Goal: Transaction & Acquisition: Purchase product/service

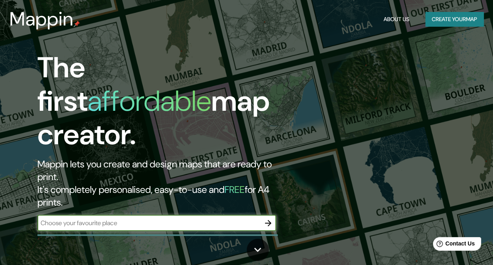
click at [112, 218] on input "text" at bounding box center [148, 222] width 223 height 9
type input "tunel [GEOGRAPHIC_DATA]"
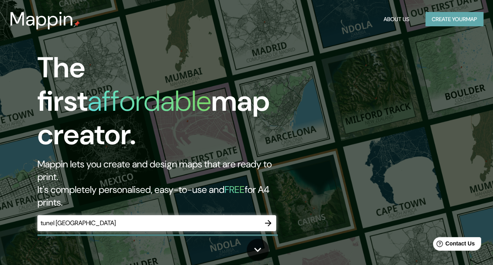
click at [472, 22] on button "Create your map" at bounding box center [455, 19] width 58 height 15
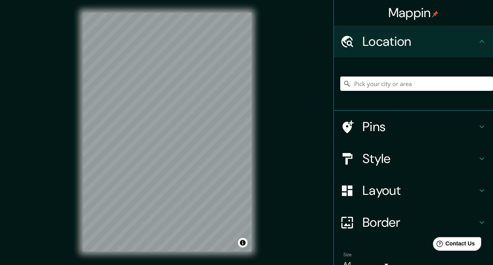
click at [366, 82] on input "Pick your city or area" at bounding box center [416, 83] width 153 height 14
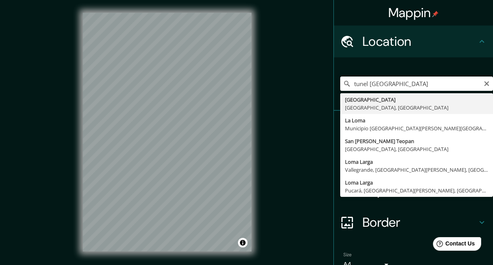
drag, startPoint x: 362, startPoint y: 87, endPoint x: 345, endPoint y: 87, distance: 17.5
click at [345, 87] on div "tunel [GEOGRAPHIC_DATA] [GEOGRAPHIC_DATA], [GEOGRAPHIC_DATA] [GEOGRAPHIC_DATA][…" at bounding box center [416, 83] width 153 height 14
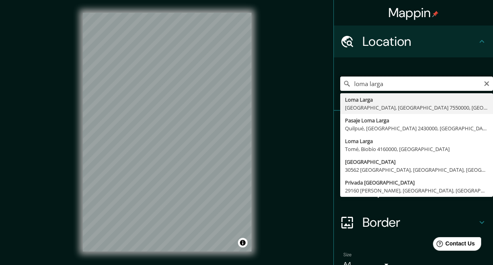
click at [387, 80] on input "loma larga" at bounding box center [416, 83] width 153 height 14
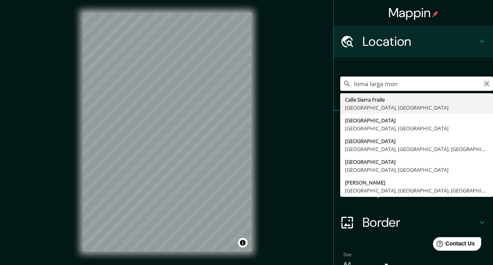
type input "loma larga mon"
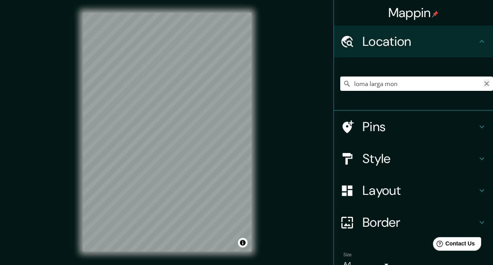
click at [484, 84] on icon "Clear" at bounding box center [487, 83] width 6 height 6
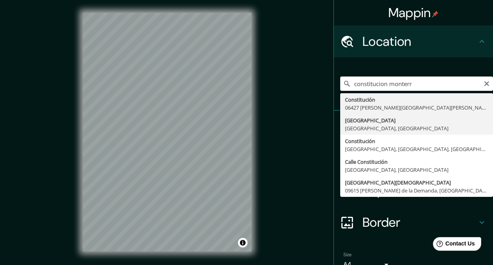
type input "[GEOGRAPHIC_DATA], [GEOGRAPHIC_DATA]"
